Goal: Transaction & Acquisition: Purchase product/service

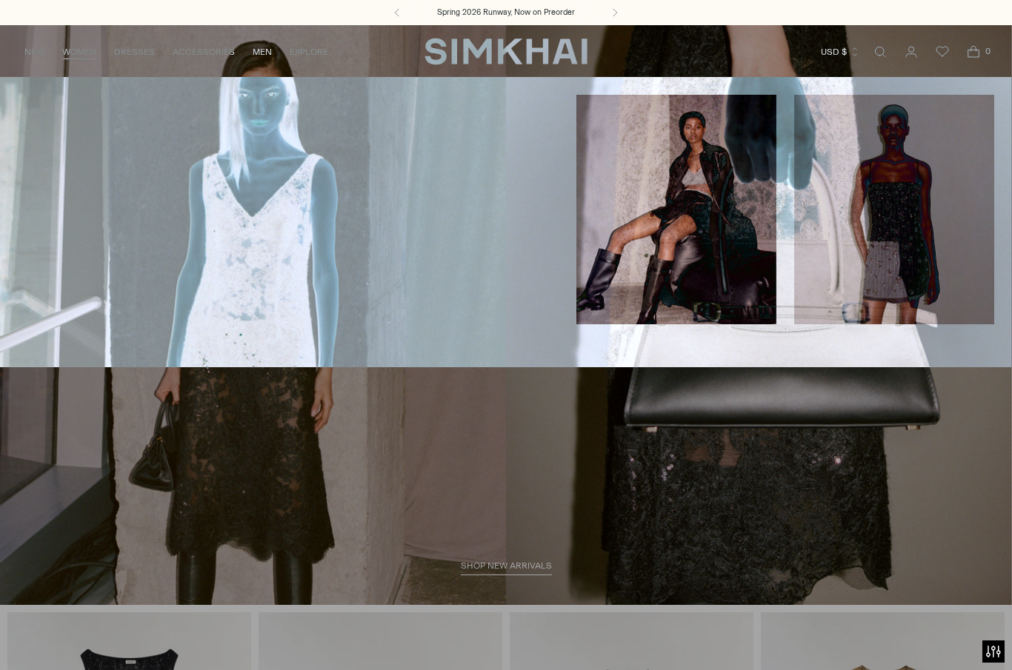
click at [91, 56] on link "WOMEN" at bounding box center [79, 52] width 34 height 33
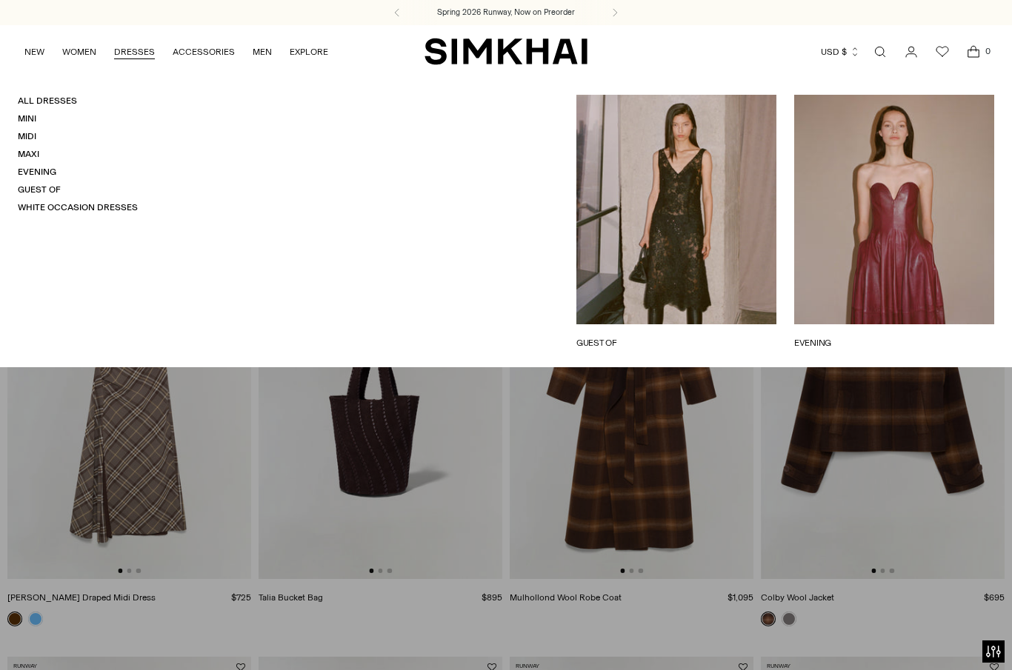
click at [39, 152] on link "Maxi" at bounding box center [28, 154] width 21 height 10
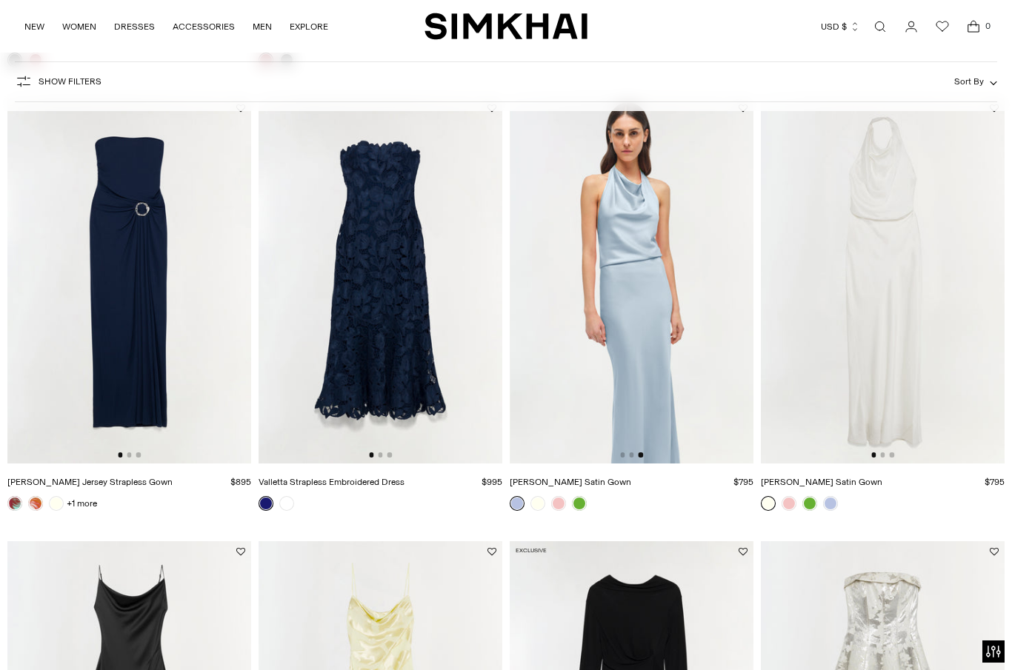
scroll to position [0, 487]
click at [642, 430] on img at bounding box center [632, 281] width 244 height 366
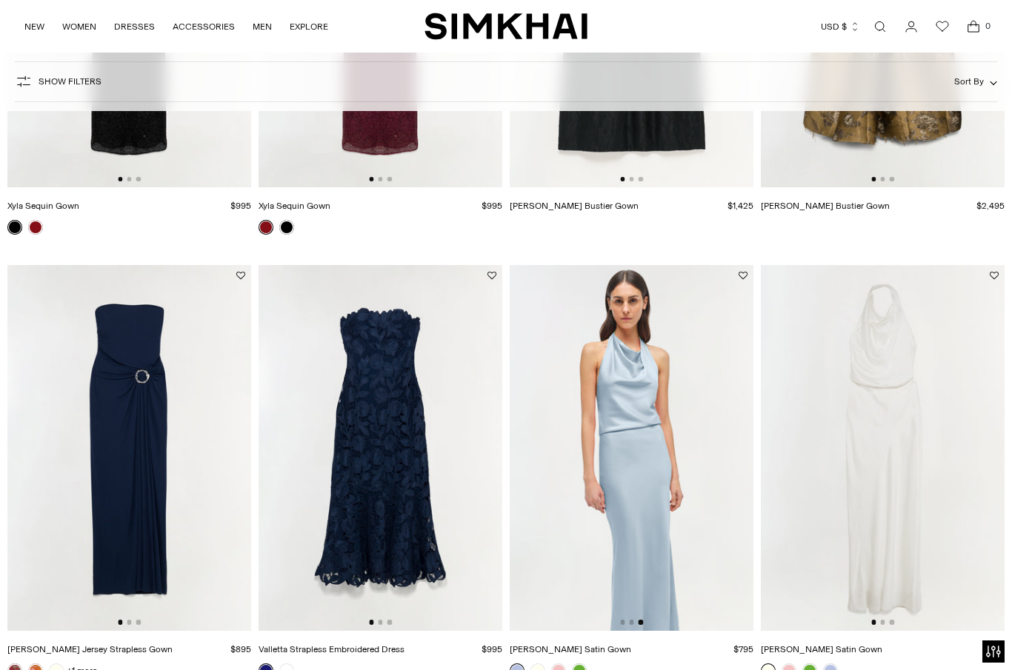
scroll to position [382, 0]
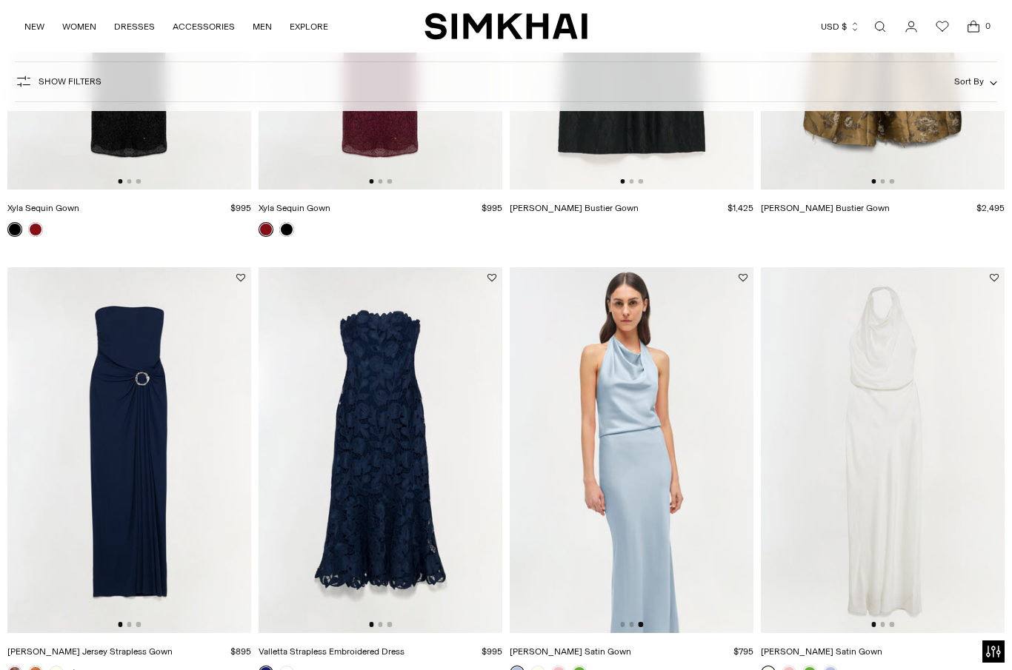
click at [671, 513] on img at bounding box center [632, 450] width 244 height 366
